Goal: Task Accomplishment & Management: Manage account settings

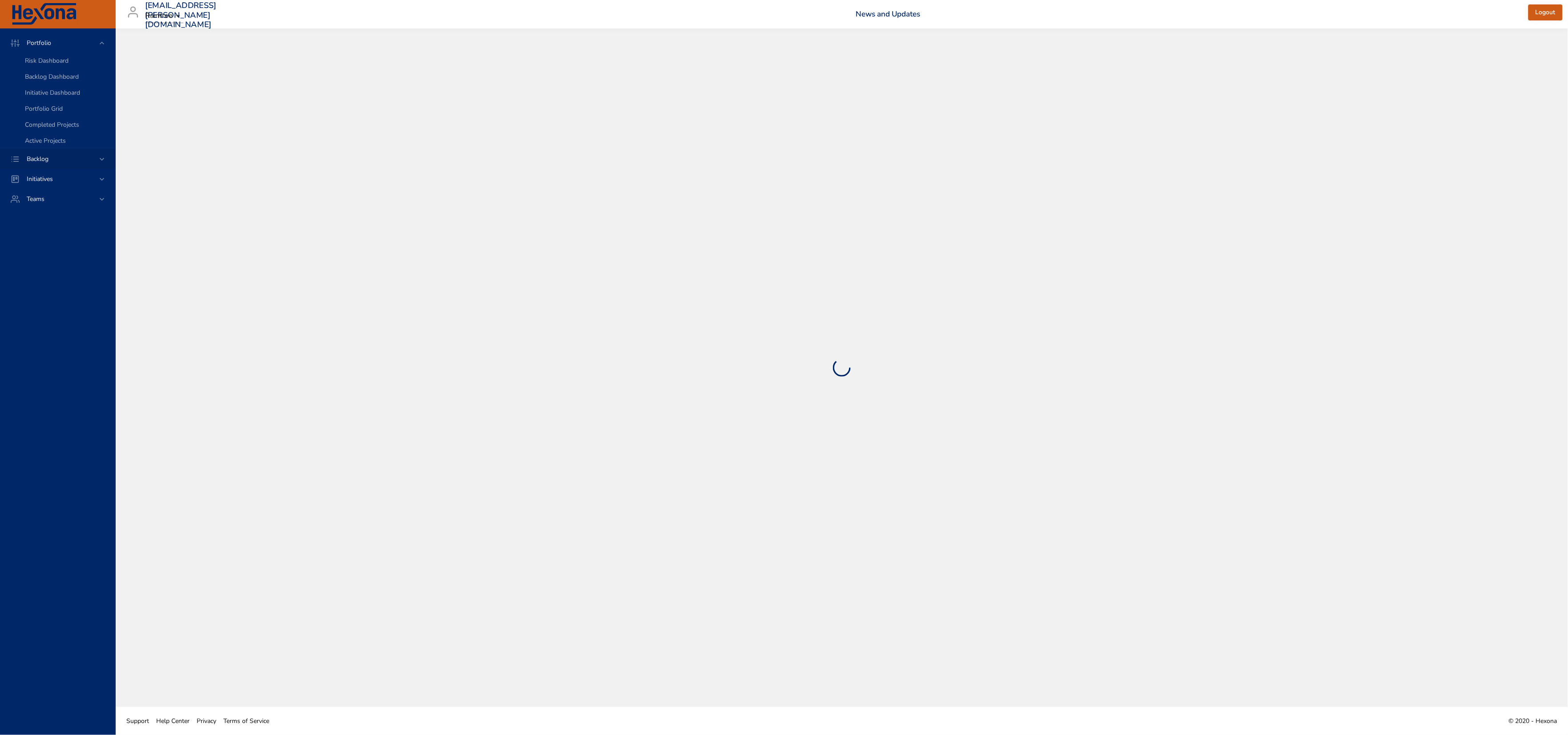
click at [30, 163] on span "Backlog" at bounding box center [37, 159] width 36 height 8
click at [44, 82] on span "Backlog Details" at bounding box center [46, 81] width 43 height 8
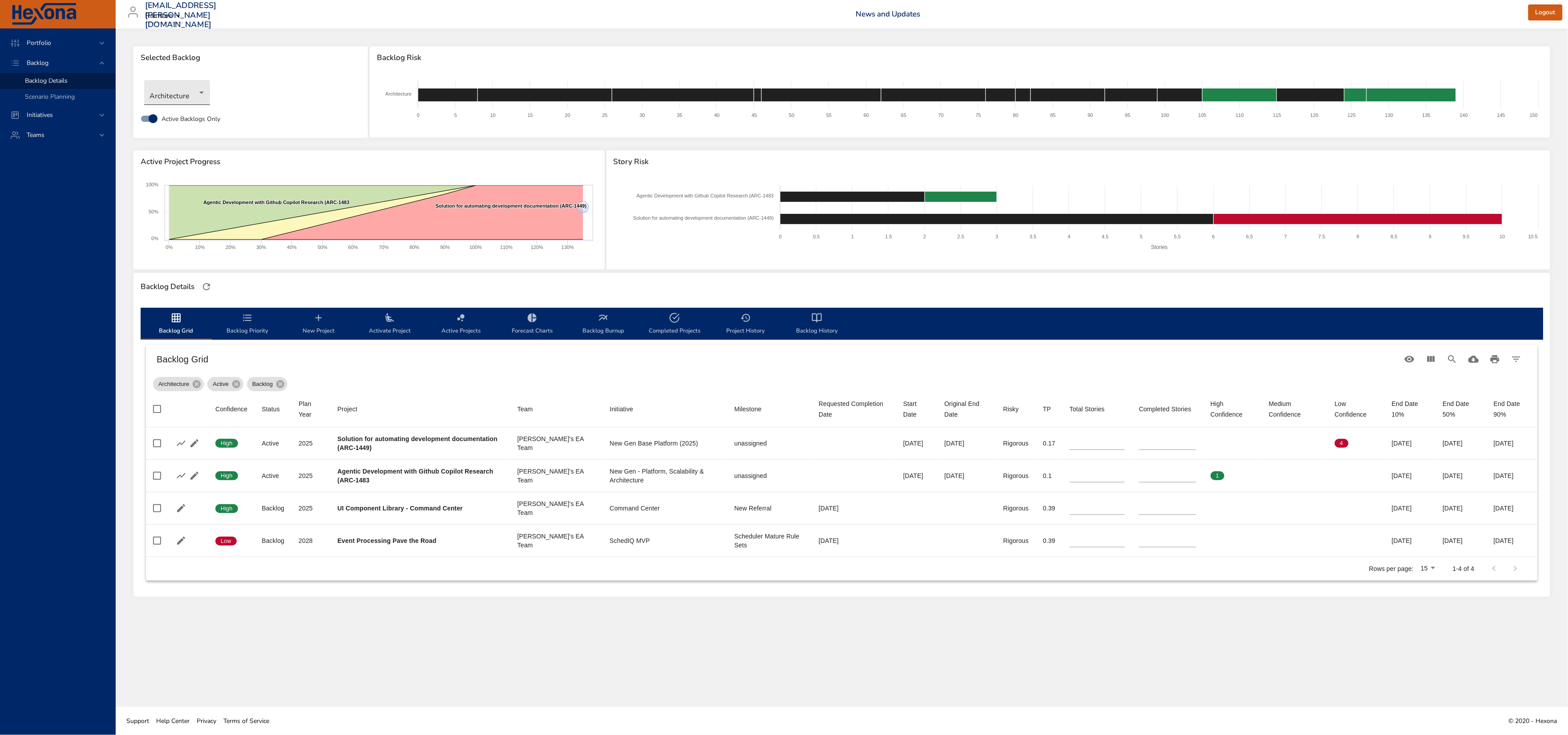
click at [161, 100] on body "Portfolio Backlog Backlog Details Scenario Planning Initiatives Teams [EMAIL_AD…" at bounding box center [784, 368] width 1568 height 735
click at [176, 234] on li "NewGen Scheduler" at bounding box center [190, 232] width 91 height 14
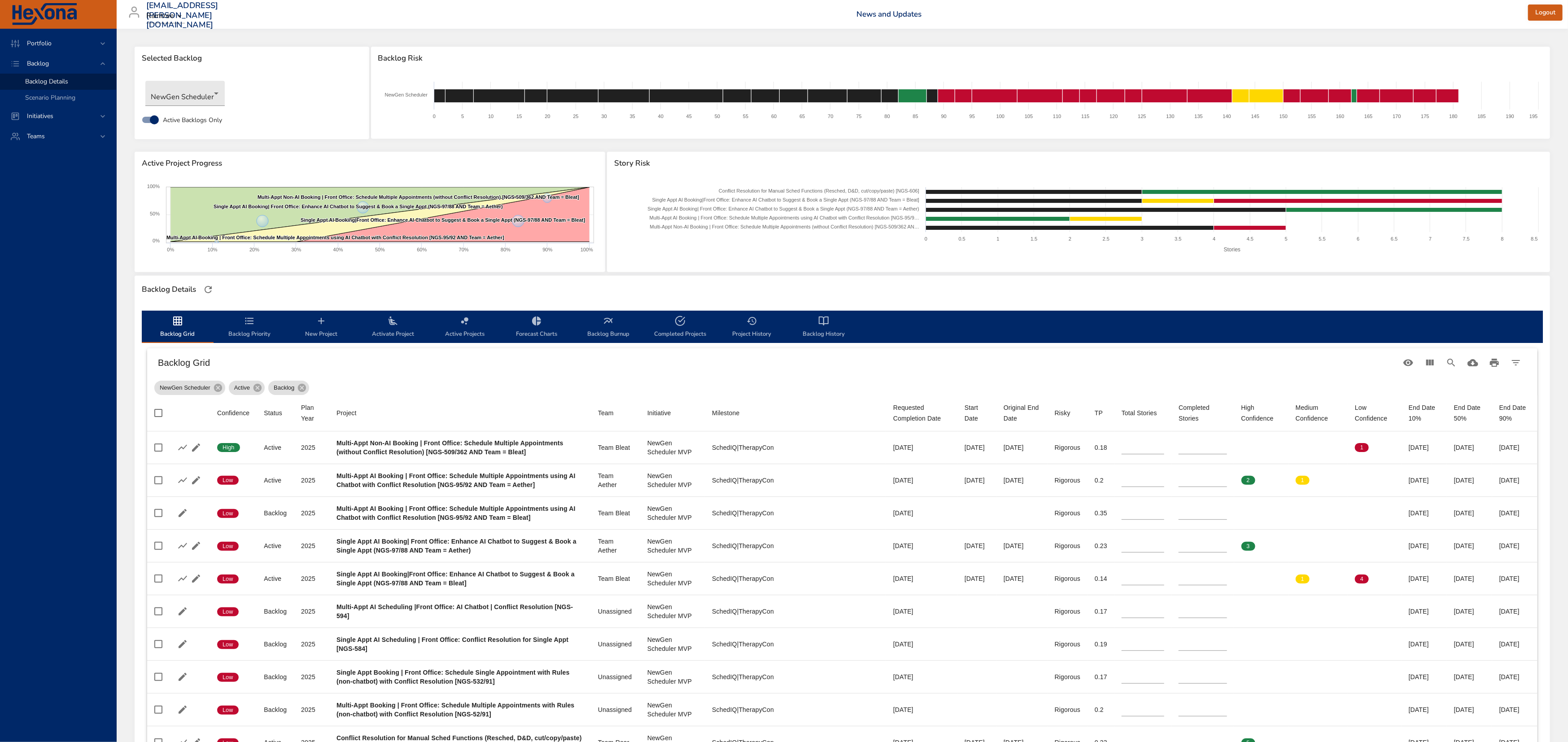
click at [1121, 11] on h6 "News and Updates" at bounding box center [1192, 14] width 672 height 9
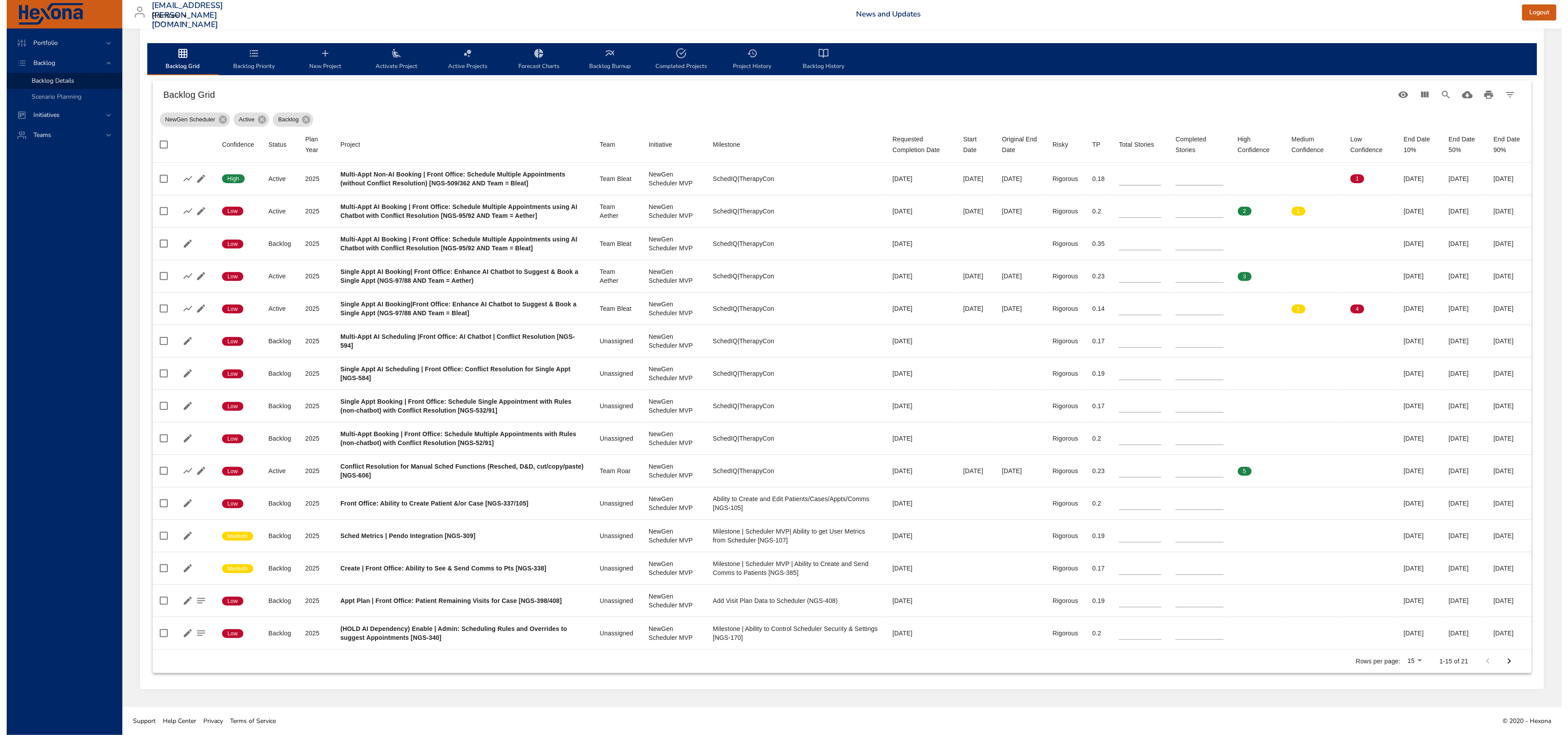
scroll to position [594, 0]
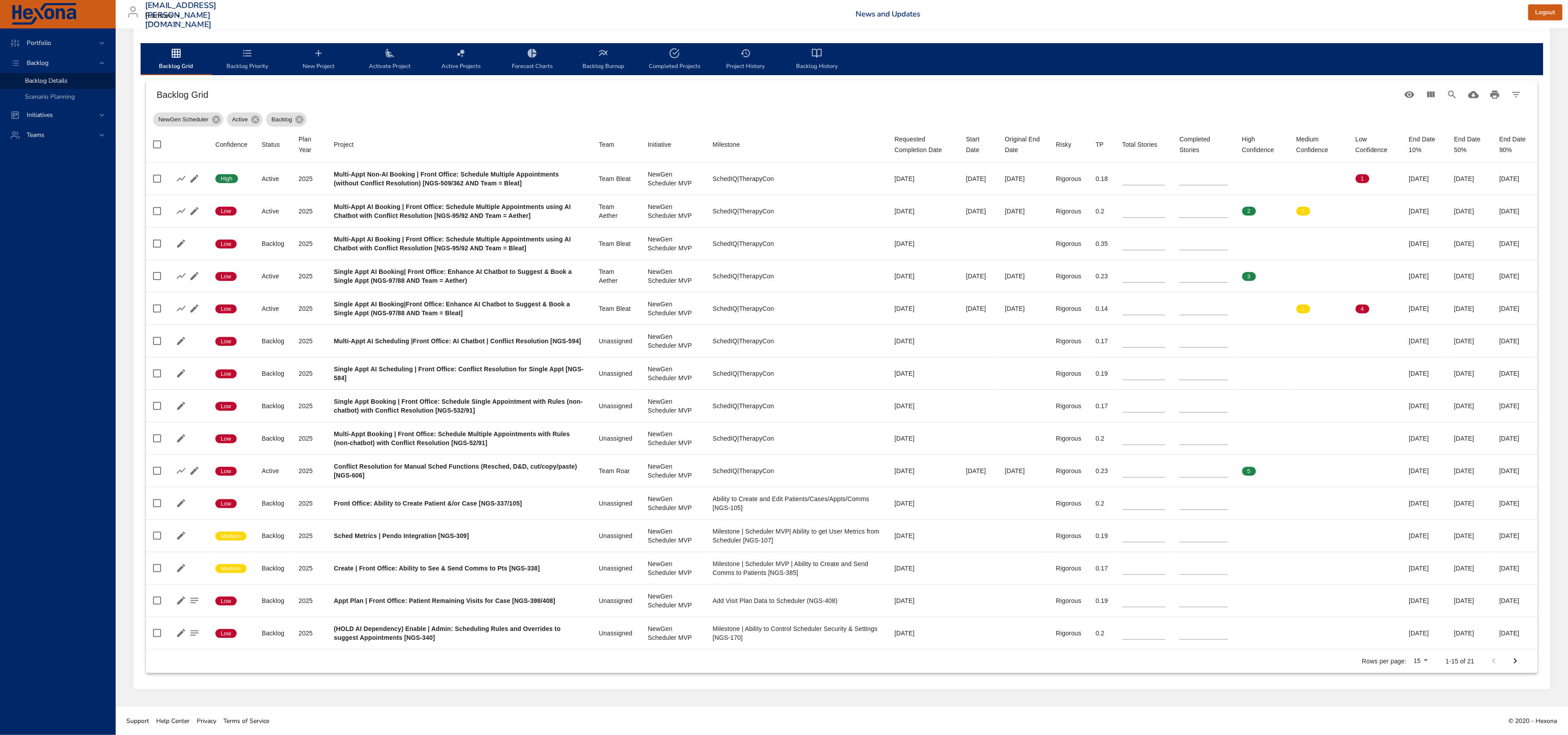
click at [1394, 470] on body "Portfolio Backlog Backlog Details Scenario Planning Initiatives Teams [EMAIL_AD…" at bounding box center [784, 103] width 1568 height 735
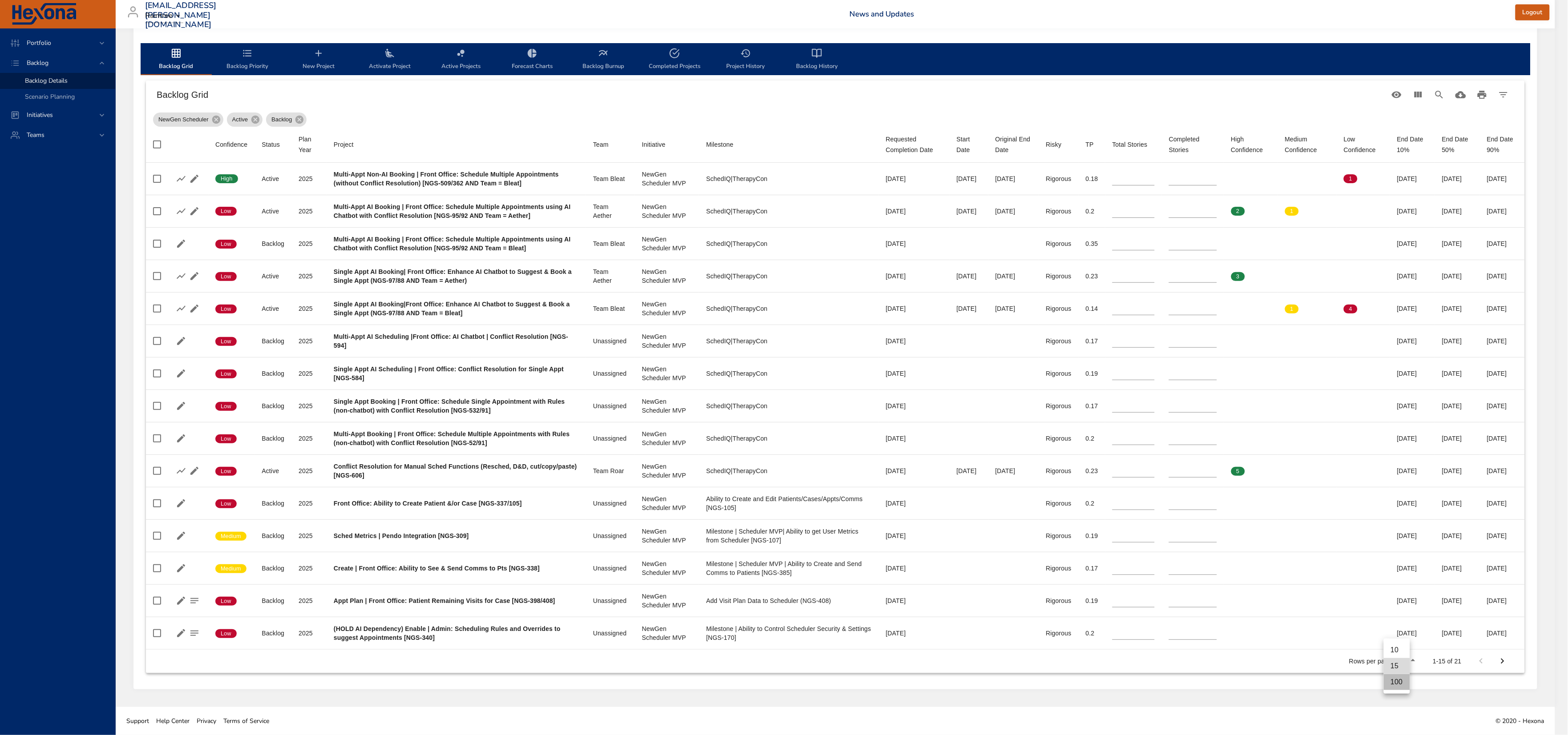
click at [1393, 687] on li "100" at bounding box center [1397, 682] width 26 height 16
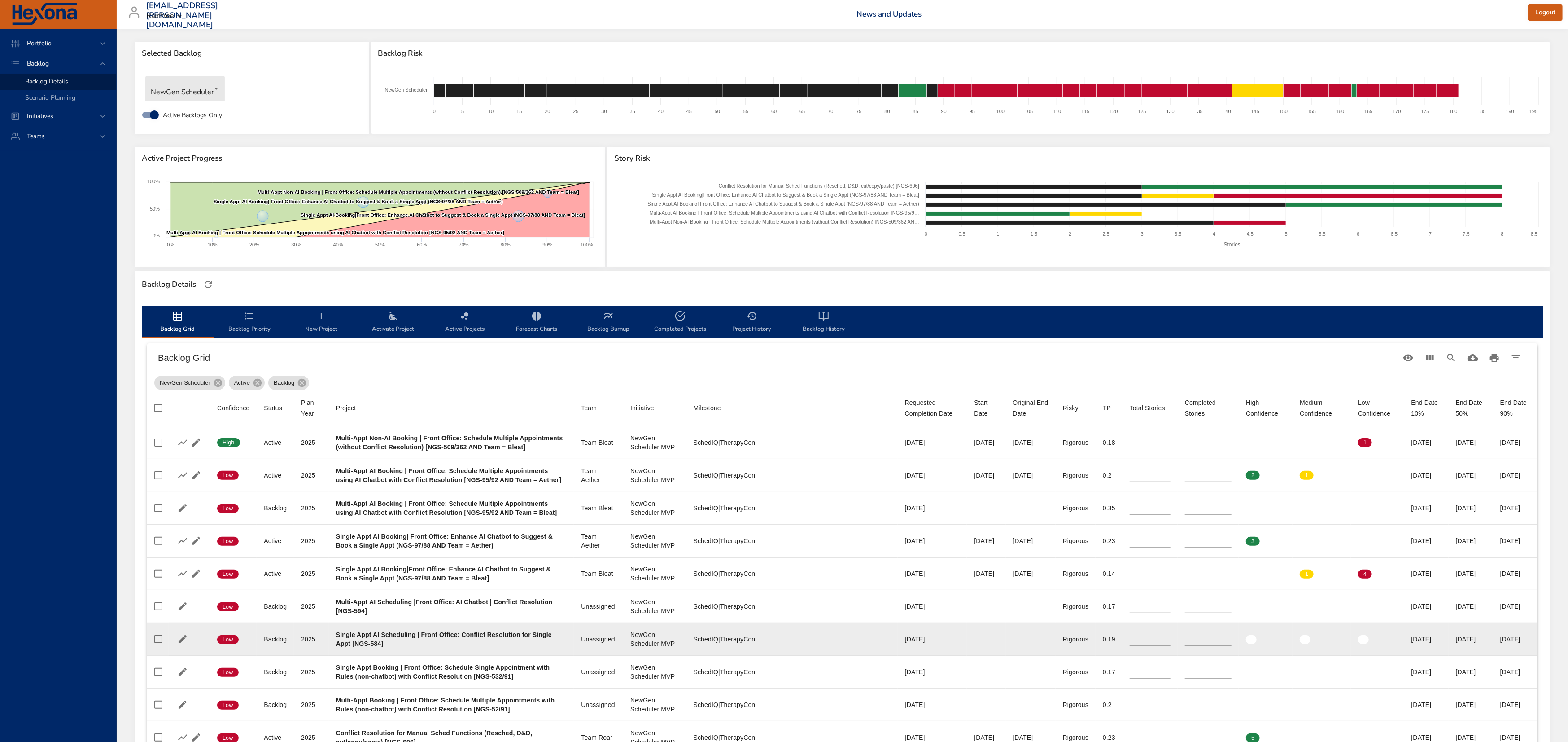
scroll to position [0, 0]
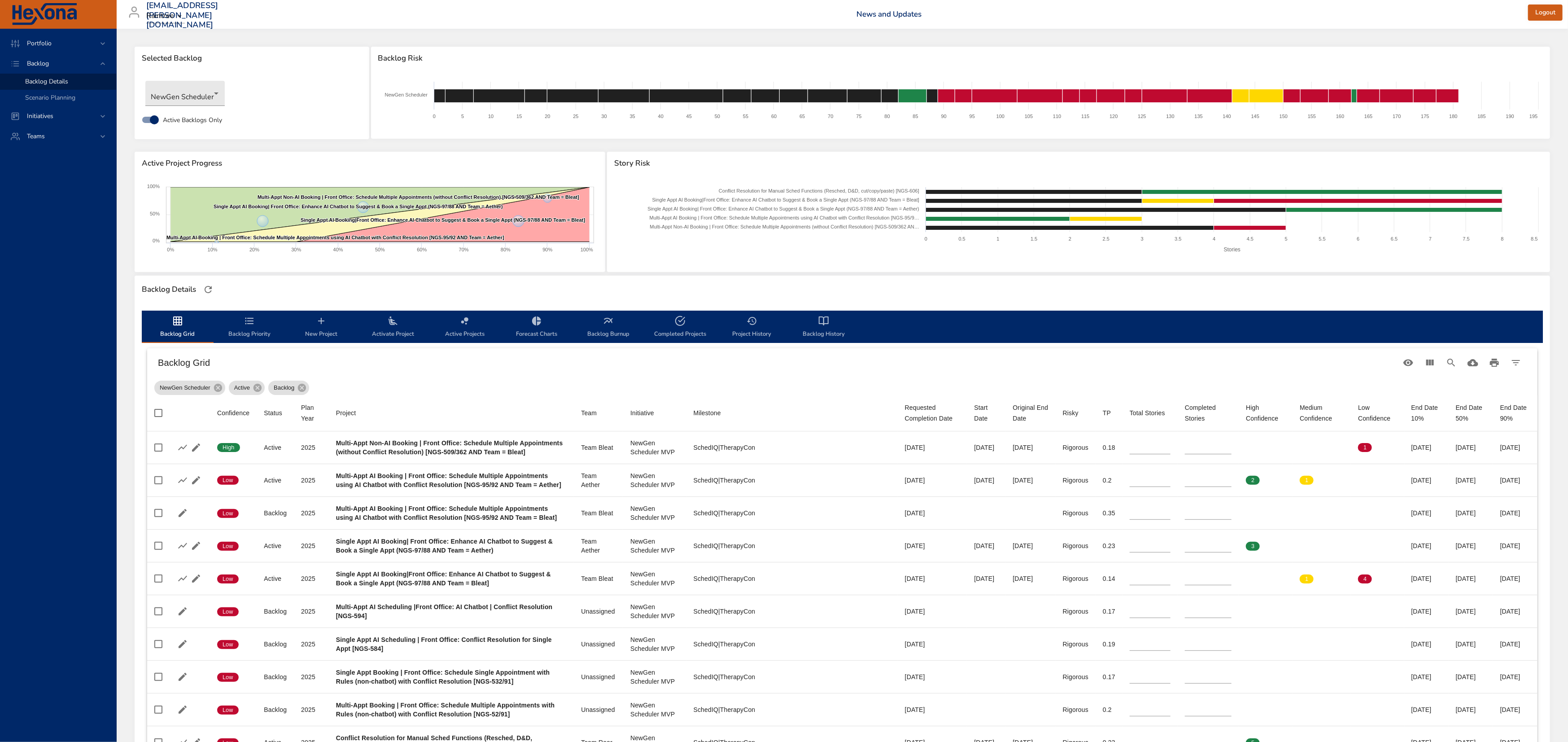
click at [1055, 5] on div "[EMAIL_ADDRESS][PERSON_NAME][DOMAIN_NAME] Raintree News and Updates Logout" at bounding box center [842, 14] width 1441 height 29
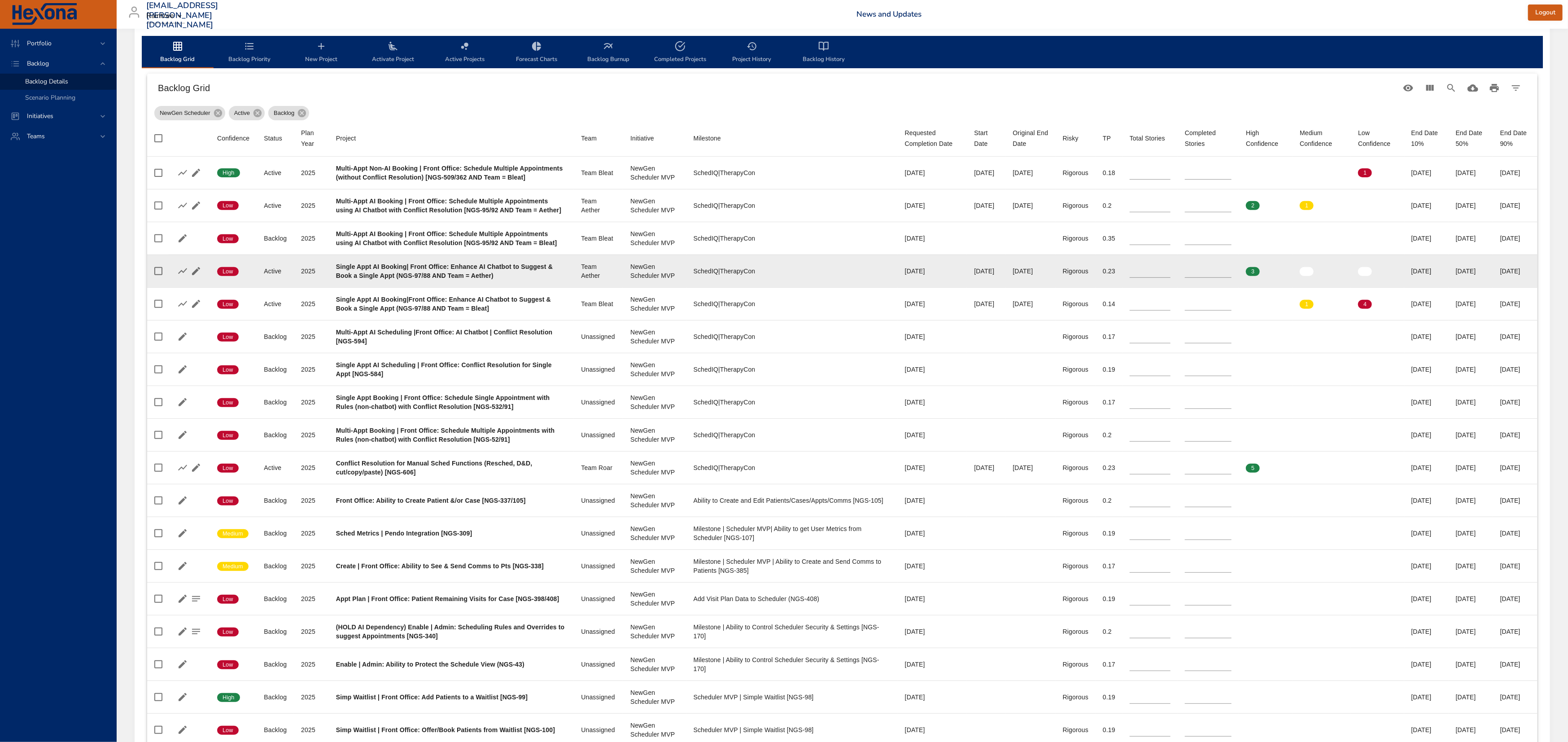
scroll to position [269, 0]
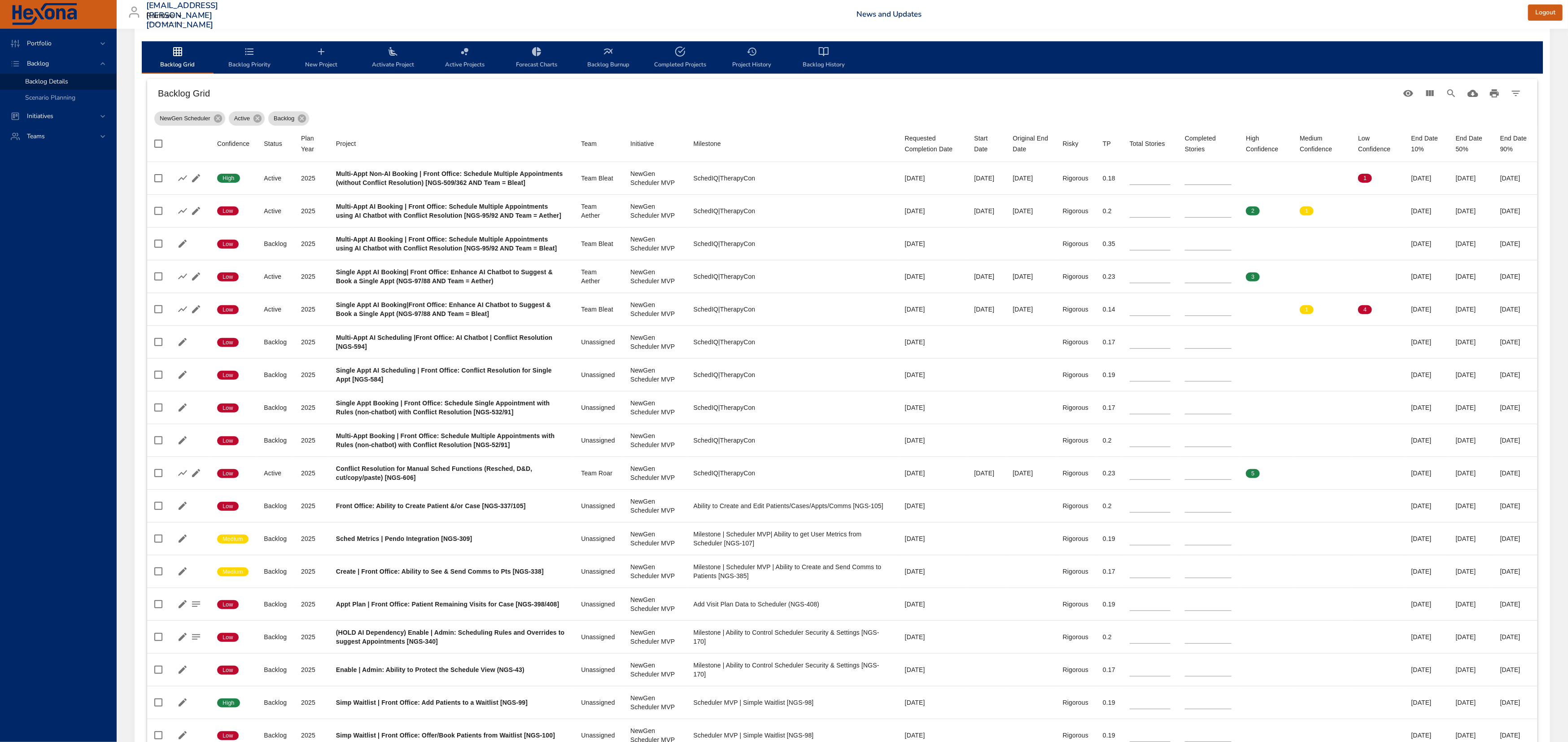
click at [687, 100] on h6 "Backlog Grid" at bounding box center [778, 93] width 1240 height 15
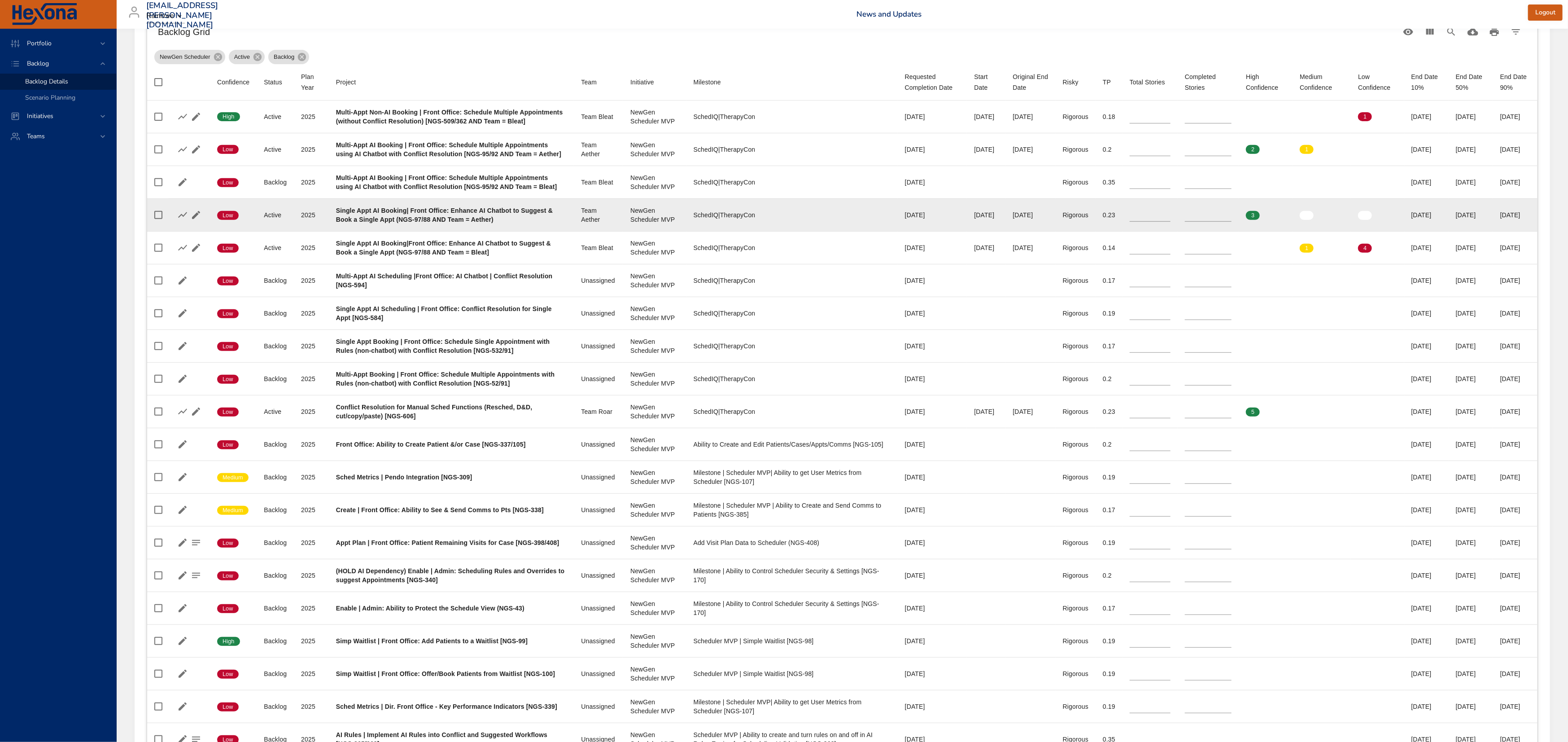
scroll to position [359, 0]
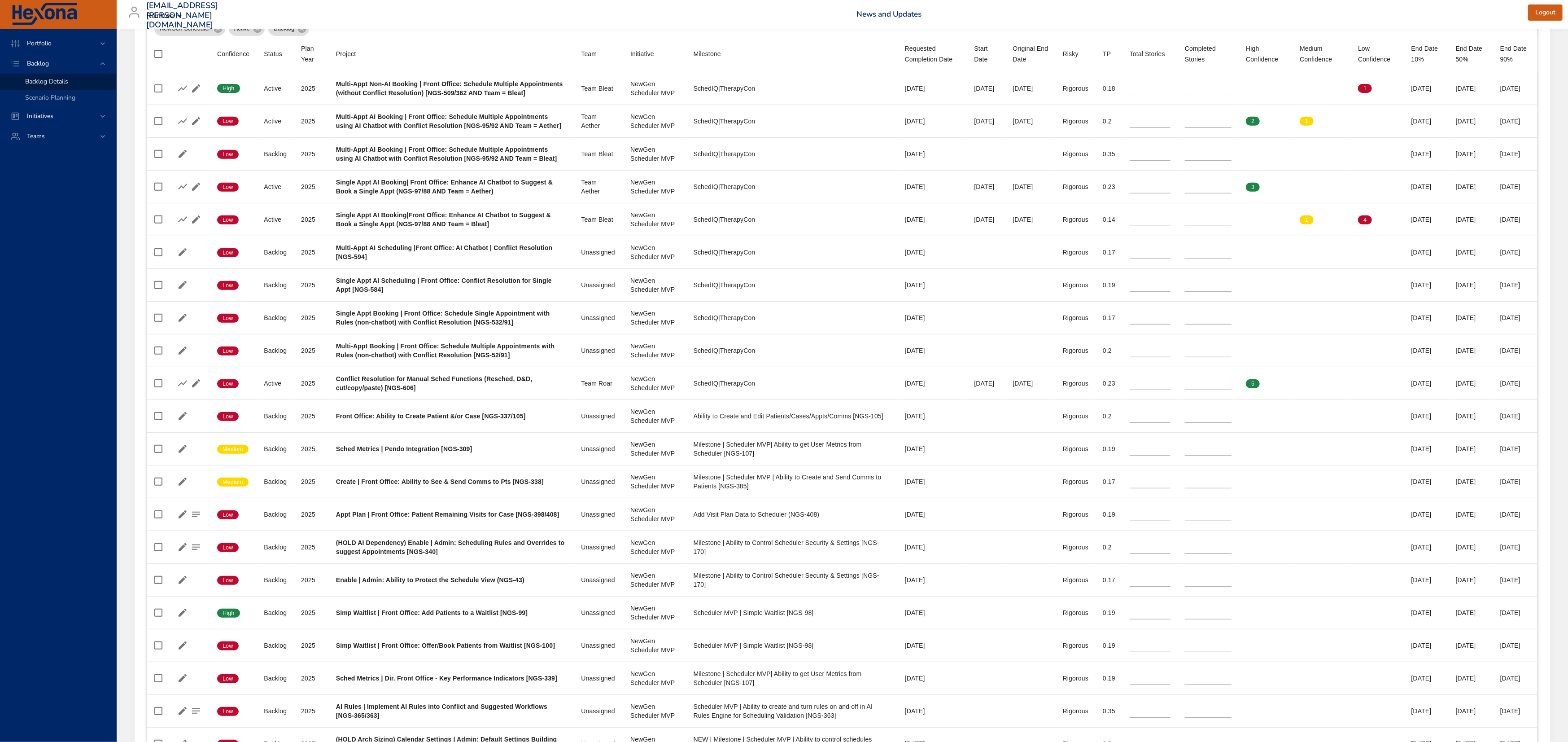
click at [725, 19] on div "[EMAIL_ADDRESS][PERSON_NAME][DOMAIN_NAME] Raintree News and Updates Logout" at bounding box center [842, 14] width 1441 height 29
click at [617, 24] on div "[EMAIL_ADDRESS][PERSON_NAME][DOMAIN_NAME] Raintree News and Updates Logout" at bounding box center [842, 14] width 1441 height 29
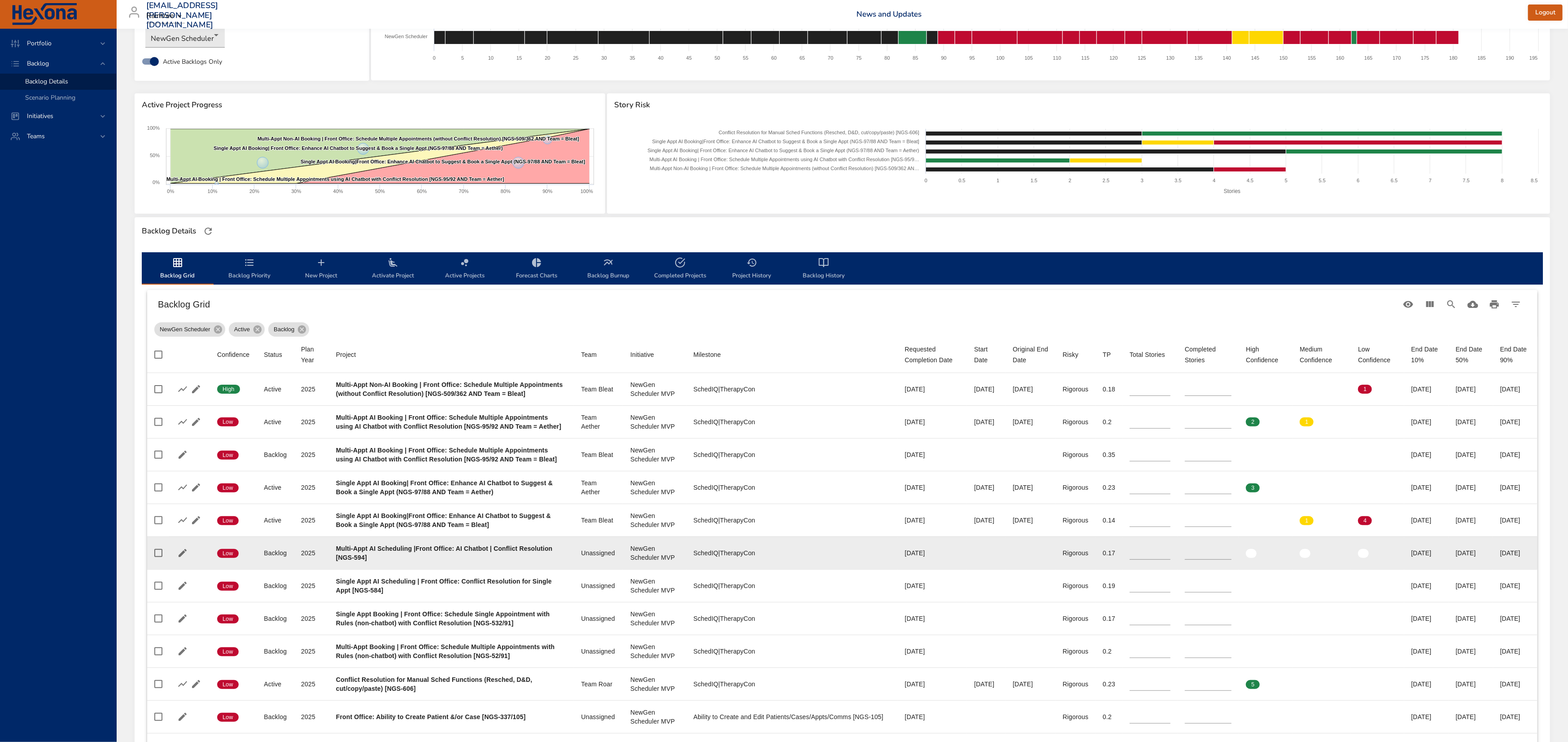
scroll to position [0, 0]
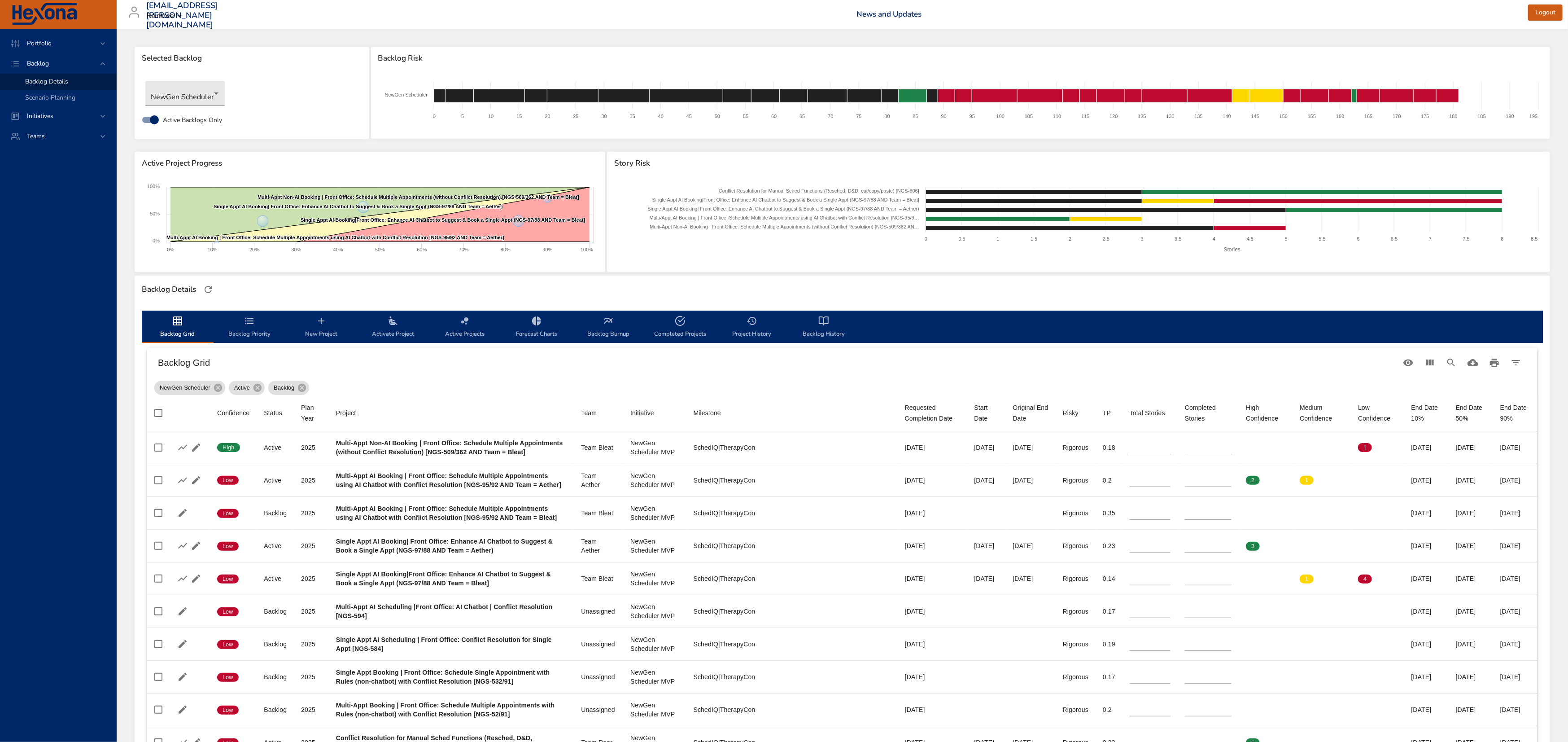
click at [1168, 10] on div "[EMAIL_ADDRESS][PERSON_NAME][DOMAIN_NAME] Raintree News and Updates Logout" at bounding box center [842, 14] width 1441 height 29
click at [1123, 13] on h6 "News and Updates" at bounding box center [1192, 14] width 672 height 9
click at [778, 10] on div "[EMAIL_ADDRESS][PERSON_NAME][DOMAIN_NAME] Raintree News and Updates Logout" at bounding box center [842, 14] width 1441 height 29
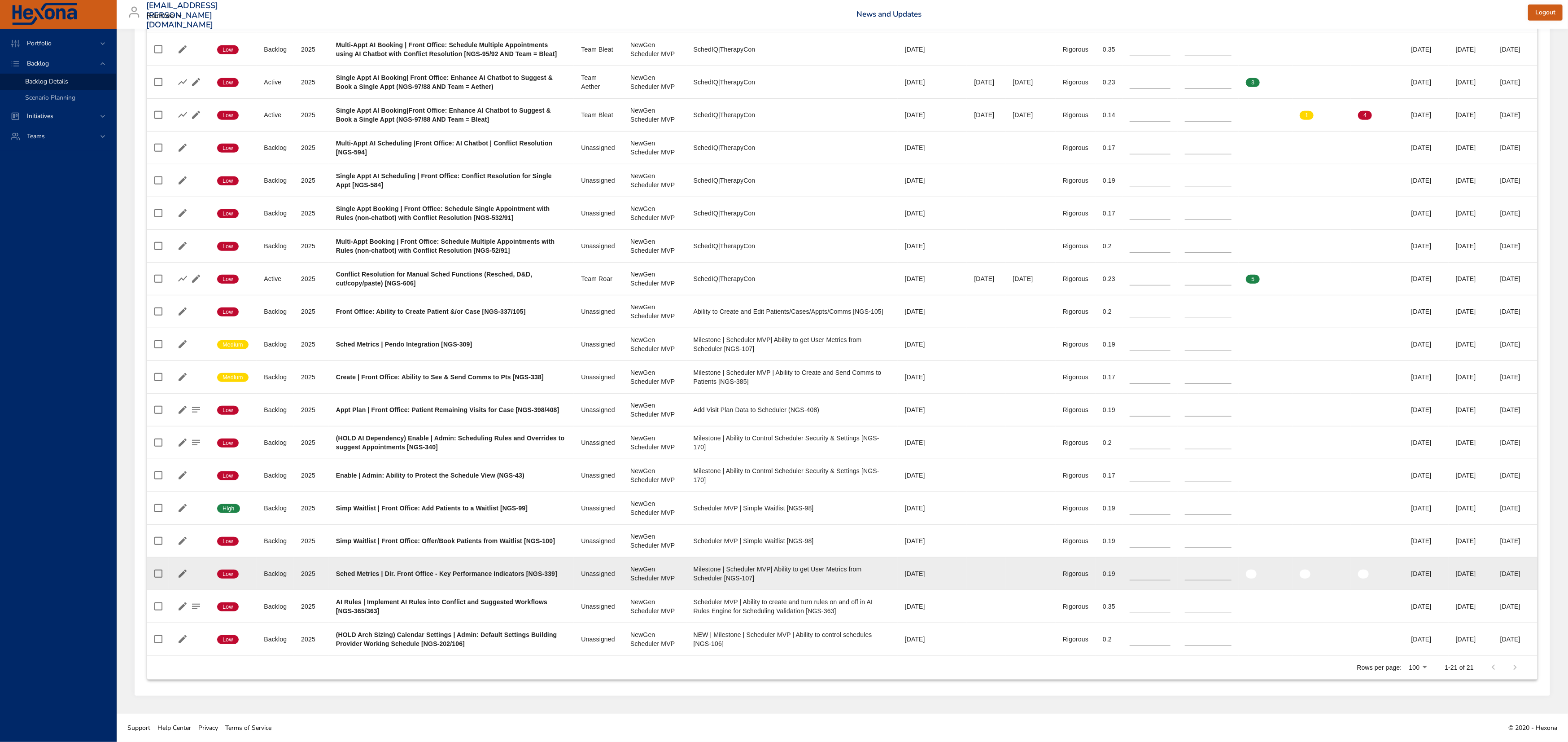
scroll to position [927, 0]
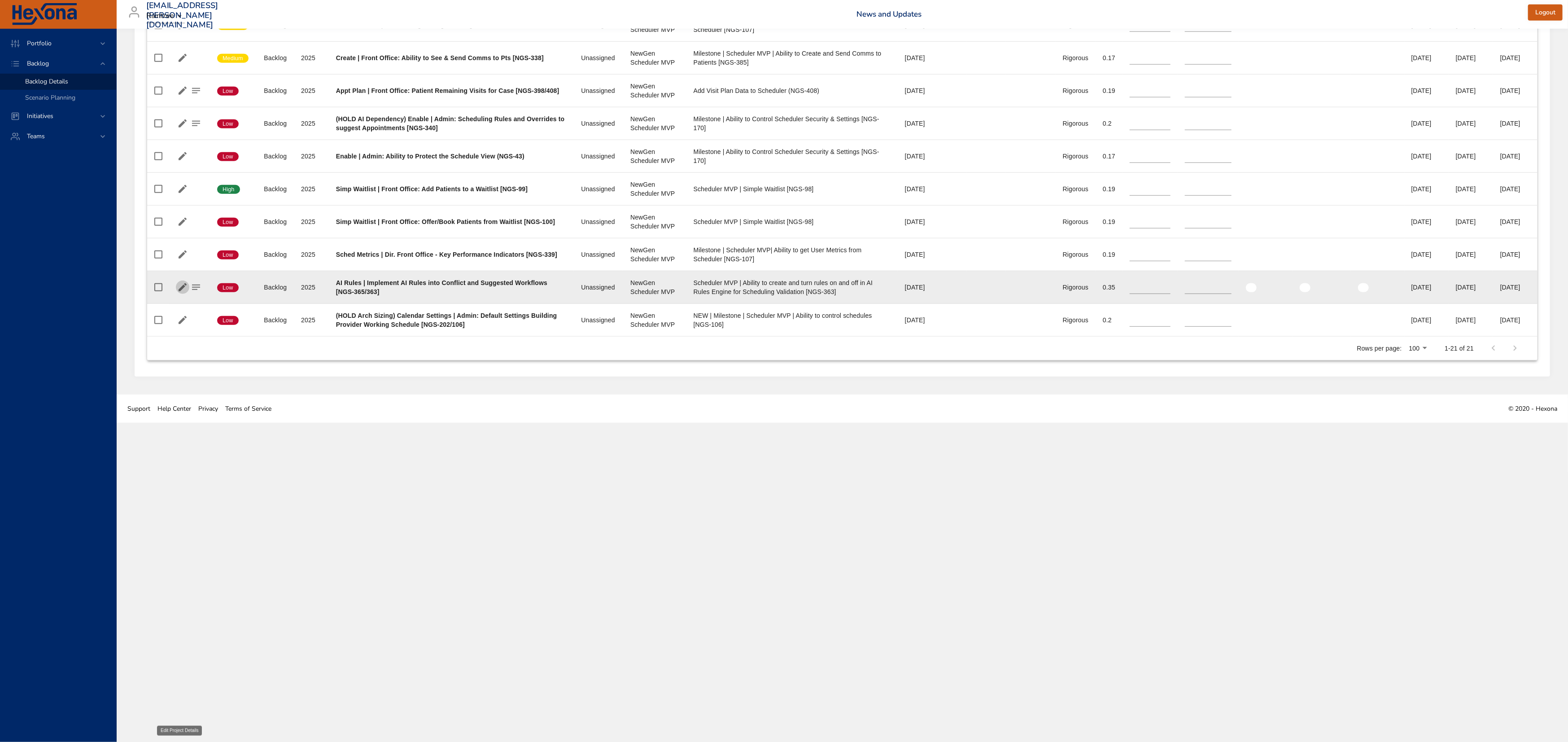
click at [179, 293] on icon "button" at bounding box center [182, 287] width 10 height 10
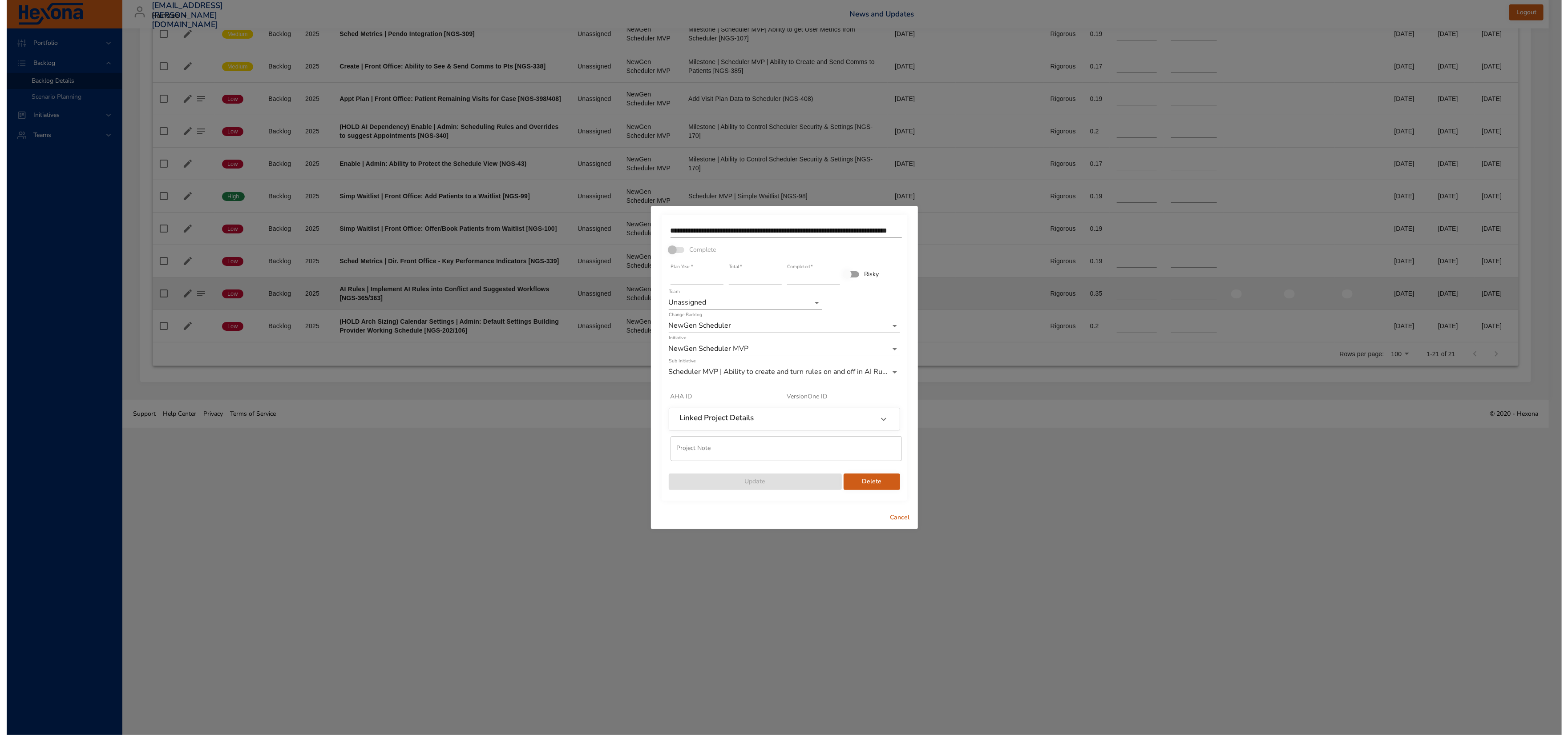
scroll to position [907, 0]
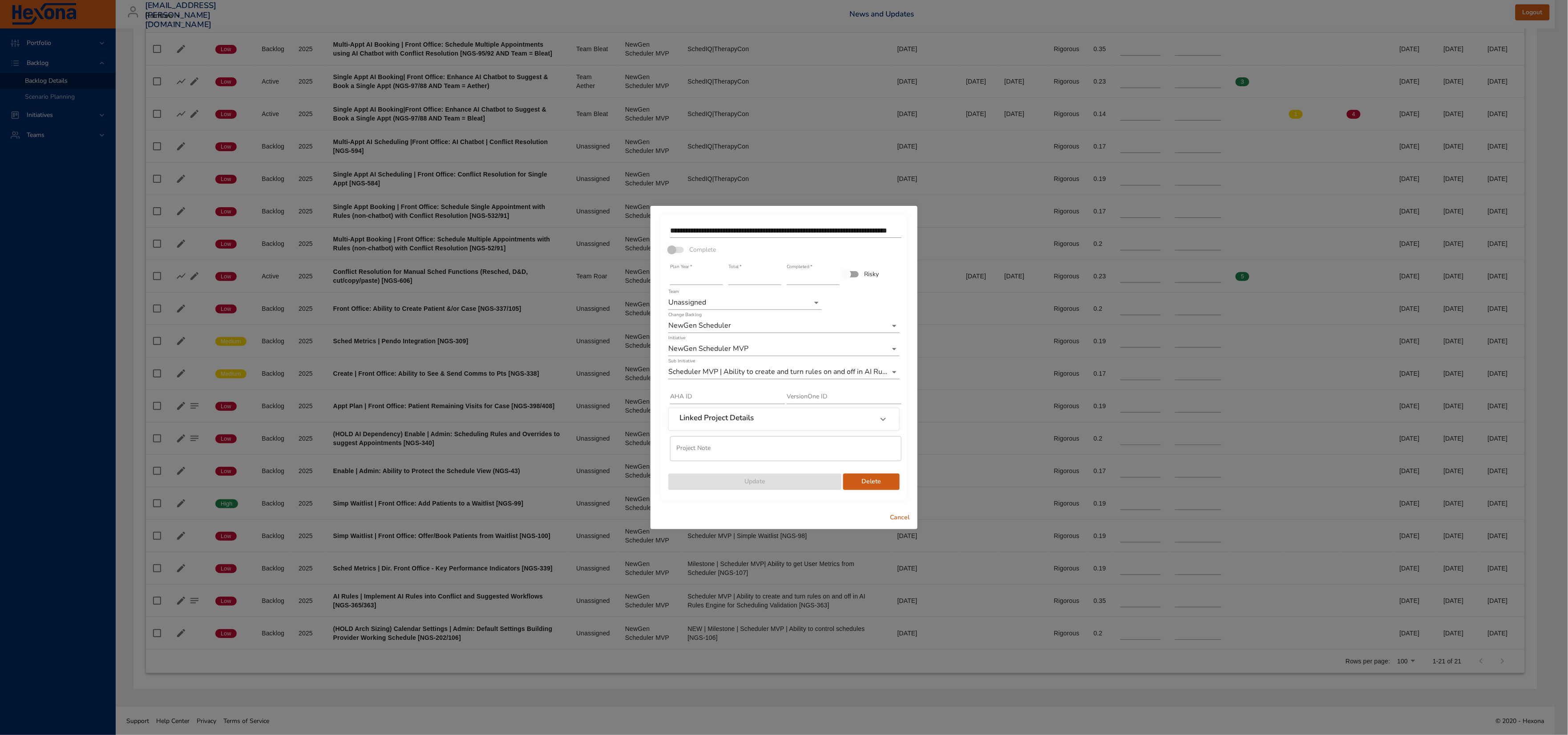
click at [873, 487] on span "Delete" at bounding box center [871, 482] width 42 height 11
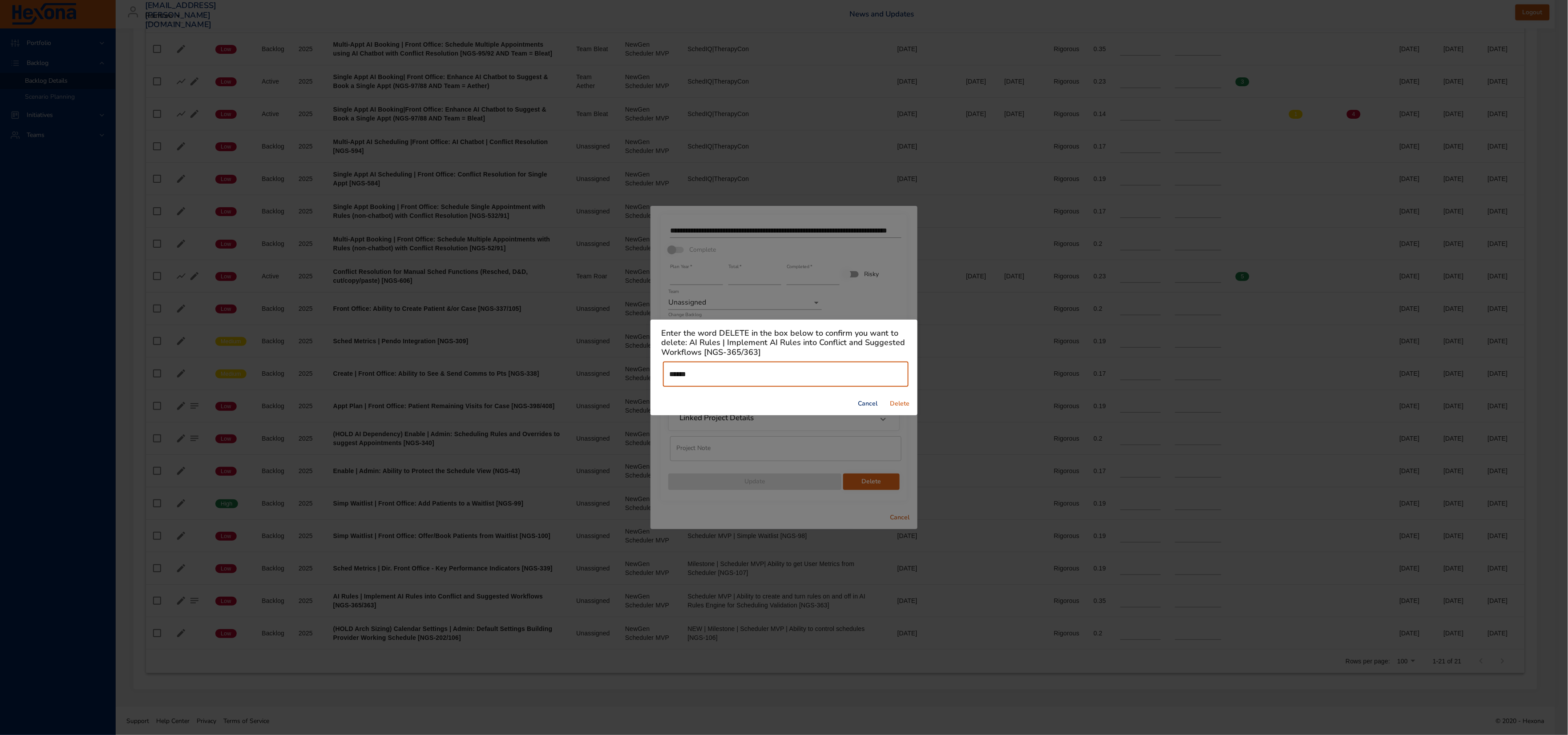
type input "******"
click at [900, 410] on span "Delete" at bounding box center [900, 404] width 21 height 11
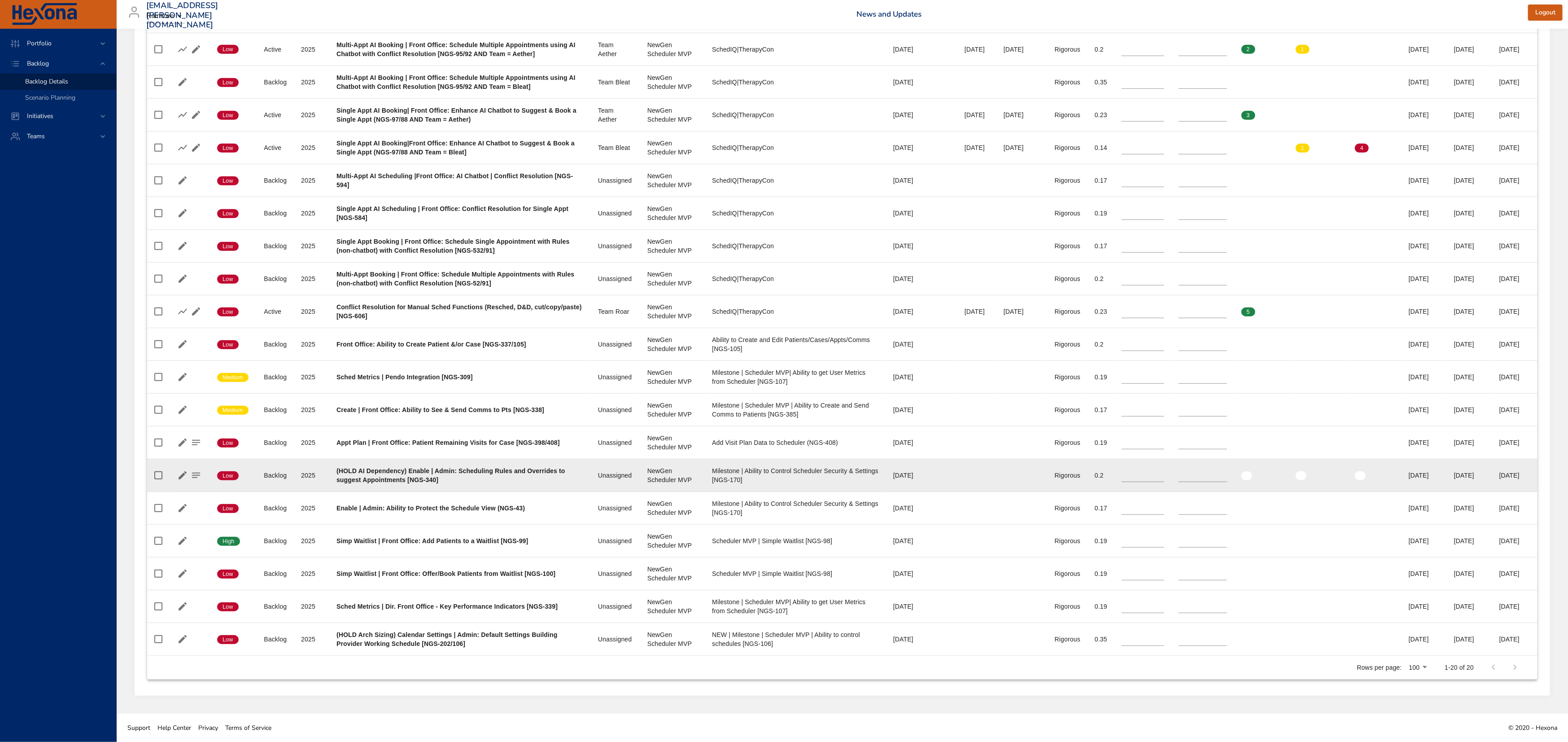
scroll to position [857, 0]
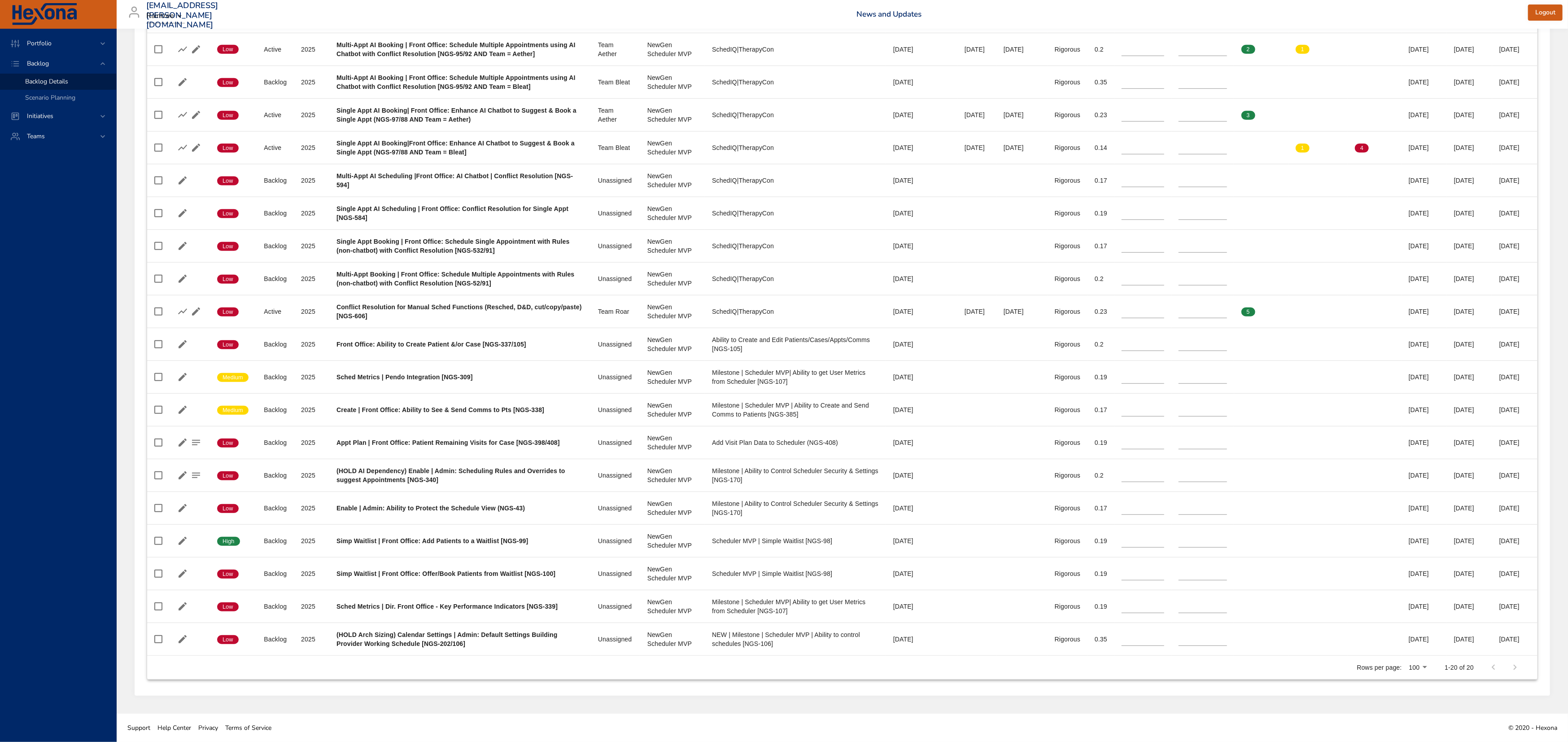
click at [1206, 16] on h6 "News and Updates" at bounding box center [1192, 14] width 672 height 9
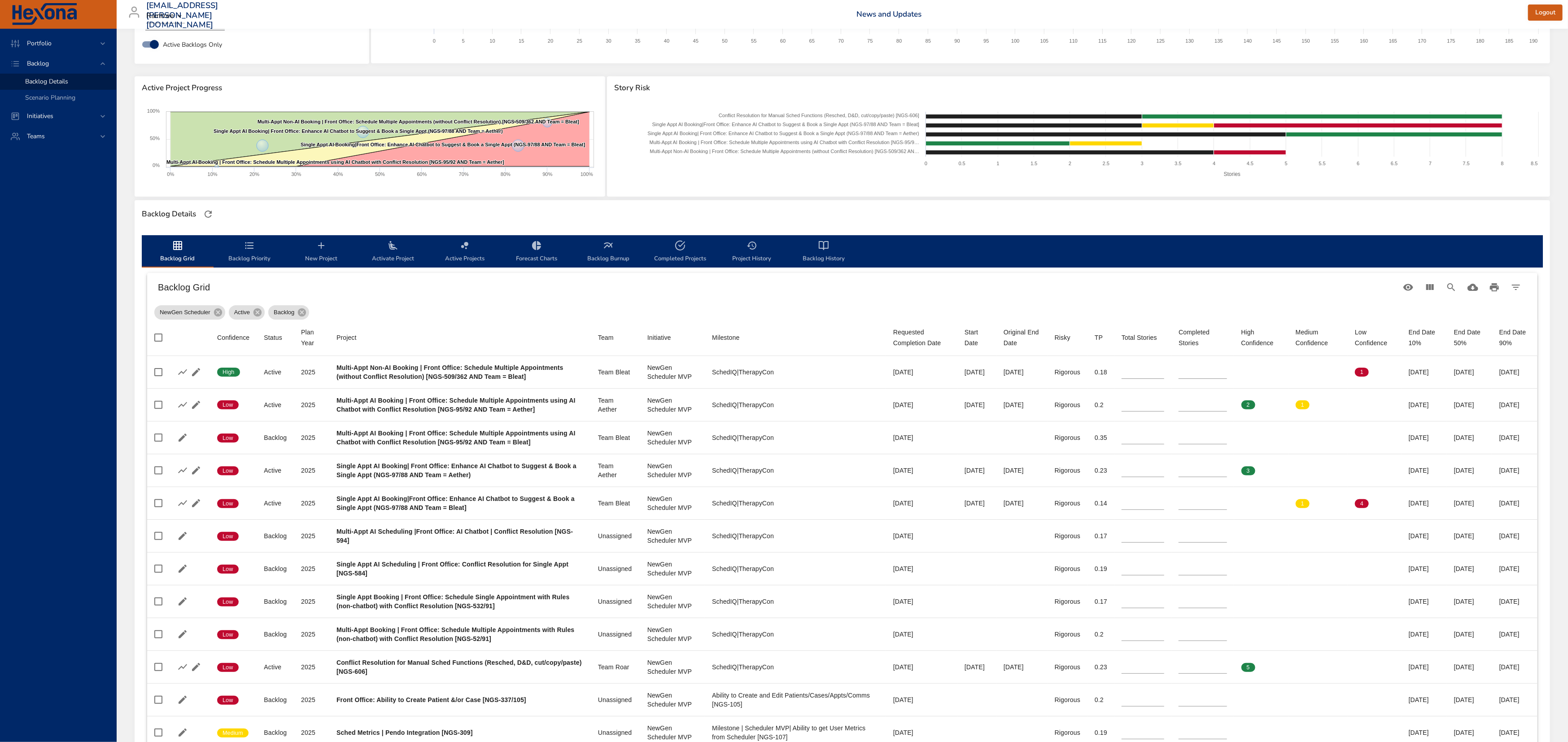
scroll to position [0, 0]
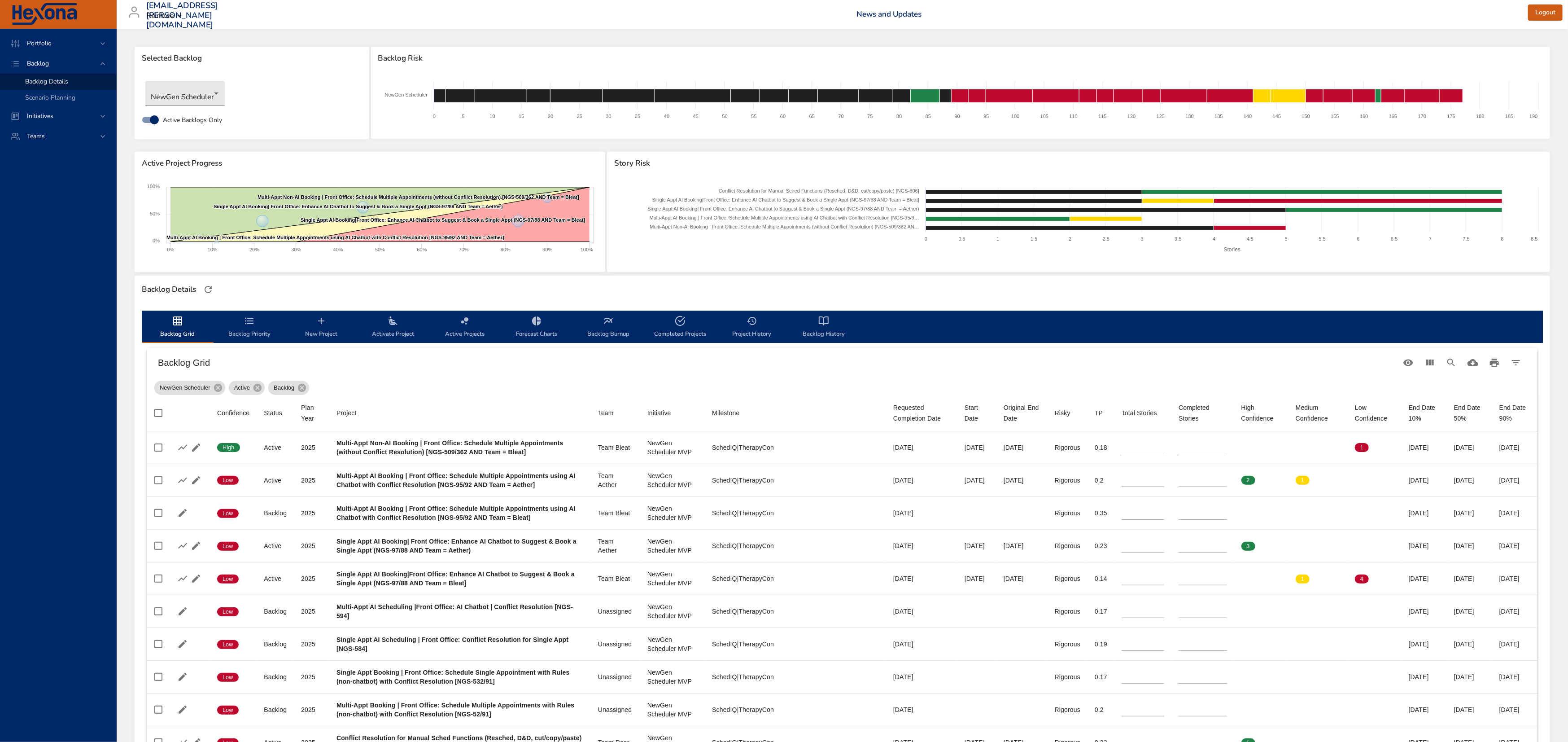
click at [1152, 12] on h6 "News and Updates" at bounding box center [1192, 14] width 672 height 9
